Goal: Task Accomplishment & Management: Use online tool/utility

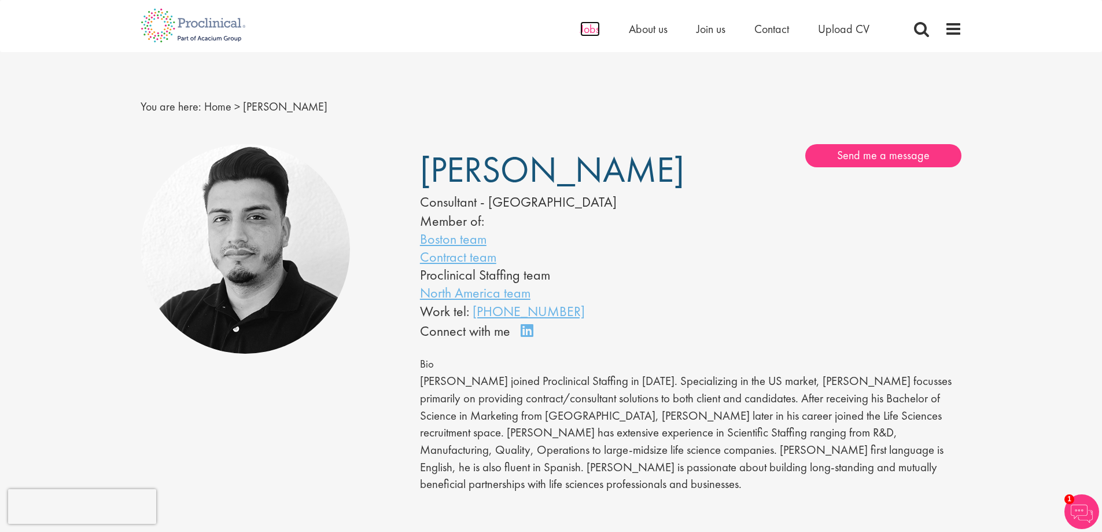
click at [588, 32] on span "Jobs" at bounding box center [590, 28] width 20 height 15
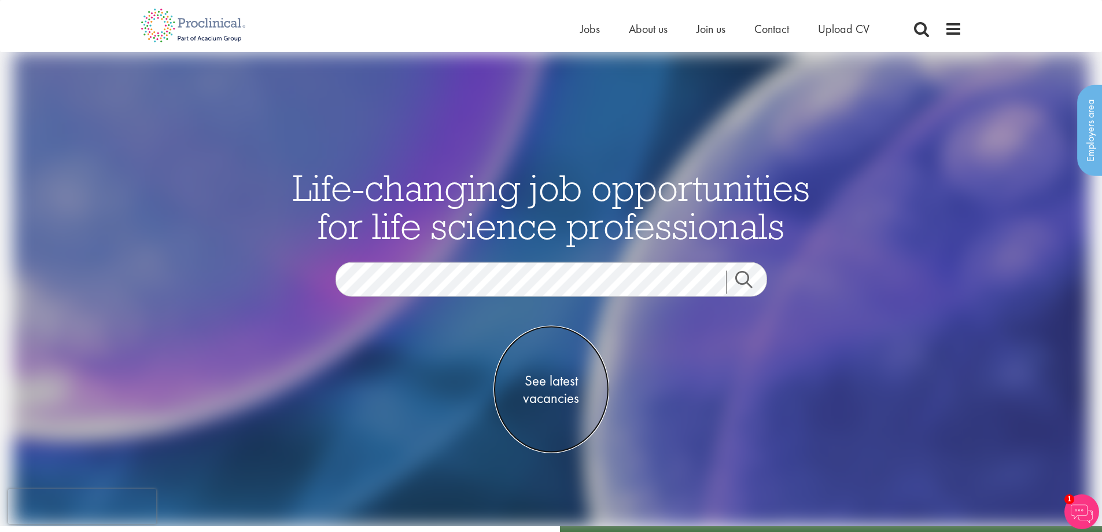
click at [560, 389] on span "See latest vacancies" at bounding box center [551, 389] width 116 height 35
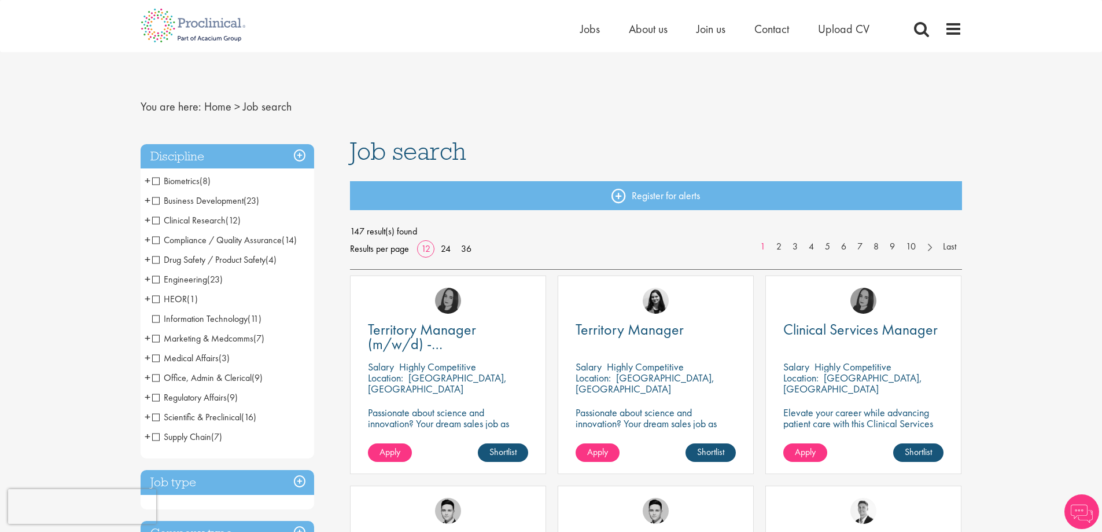
click at [156, 421] on span "Scientific & Preclinical" at bounding box center [196, 417] width 89 height 12
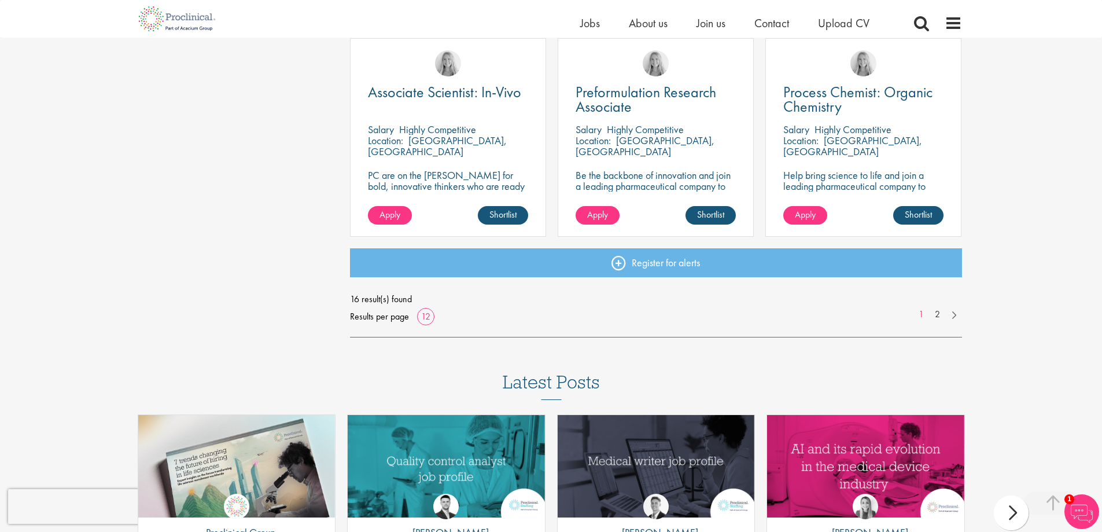
scroll to position [868, 0]
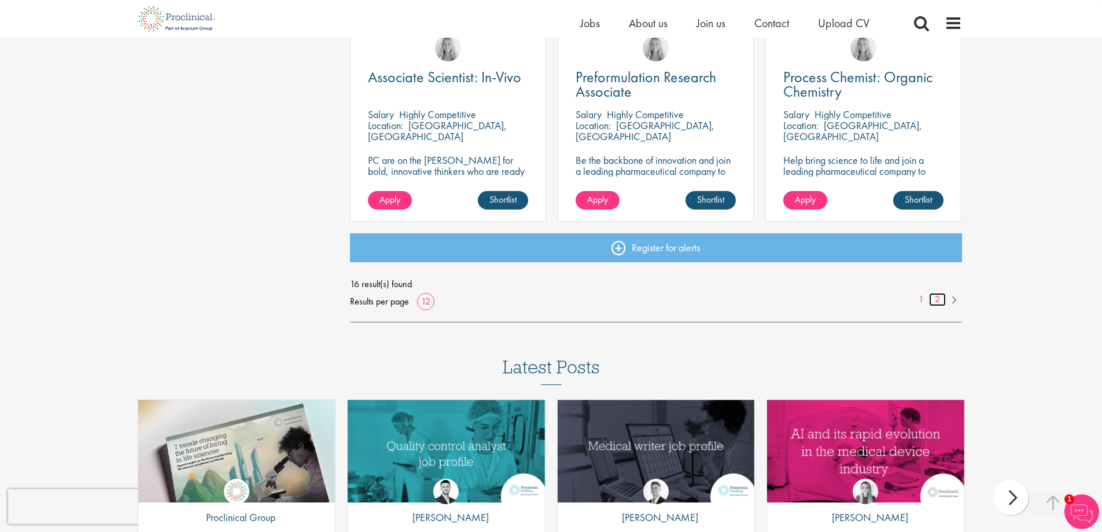
click at [937, 298] on link "2" at bounding box center [937, 299] width 17 height 13
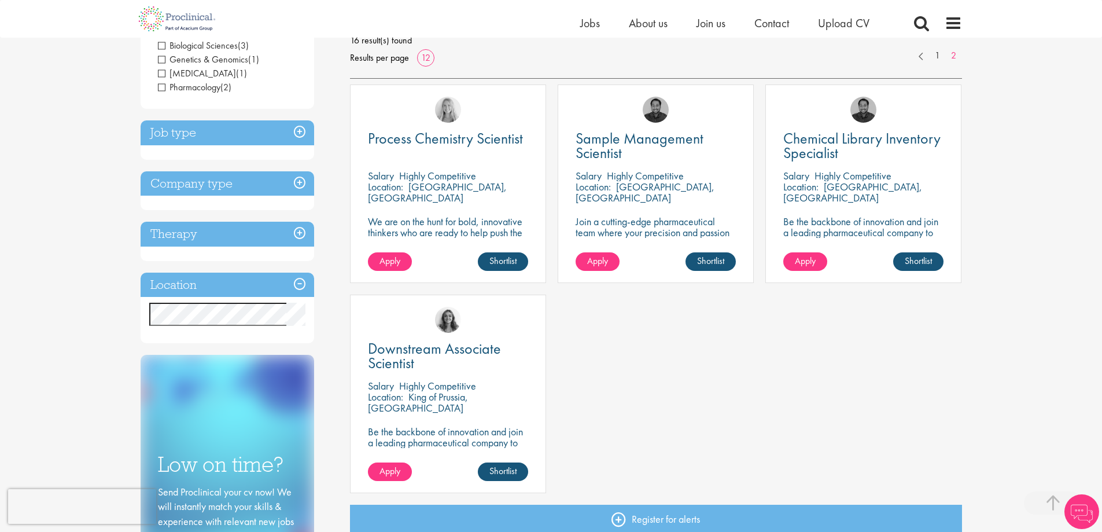
scroll to position [174, 0]
